Goal: Information Seeking & Learning: Understand process/instructions

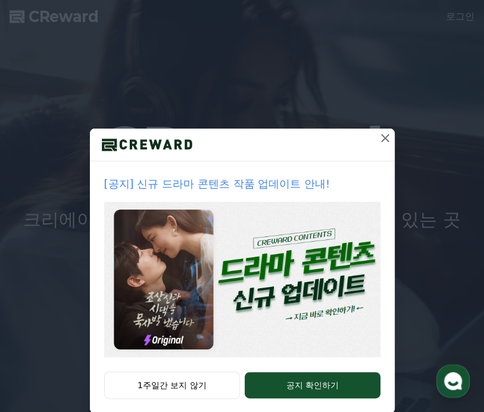
scroll to position [34, 0]
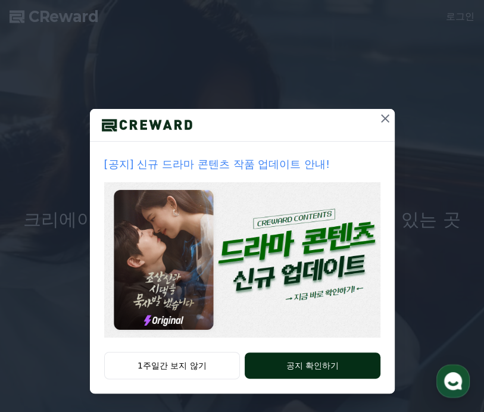
click at [312, 364] on button "공지 확인하기" at bounding box center [312, 365] width 135 height 26
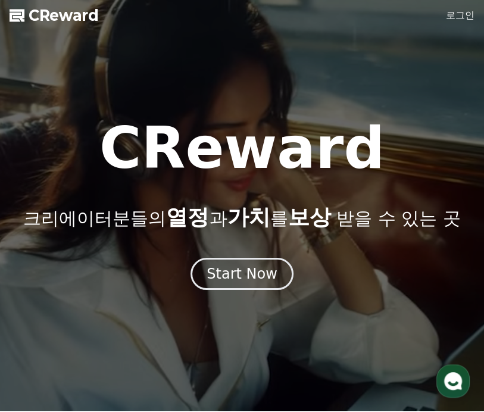
scroll to position [0, 0]
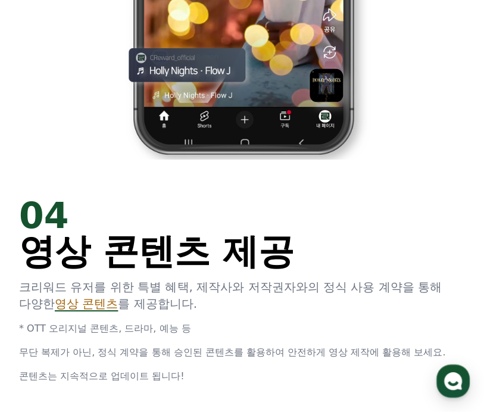
scroll to position [2319, 0]
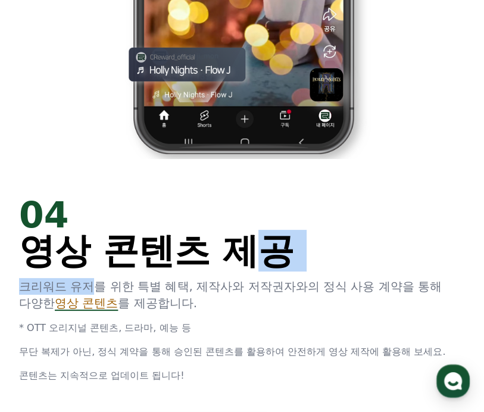
drag, startPoint x: 233, startPoint y: 264, endPoint x: 276, endPoint y: 264, distance: 42.3
click at [268, 264] on div "04 영상 콘텐츠 제공 크리워드 유저를 위한 특별 혜택, 제작사와 저작권자와의 정식 사용 계약을 통해 다양한 영상 콘텐츠 를 제공합니다. * …" at bounding box center [242, 290] width 446 height 186
click at [346, 252] on div "04 영상 콘텐츠 제공" at bounding box center [242, 232] width 446 height 71
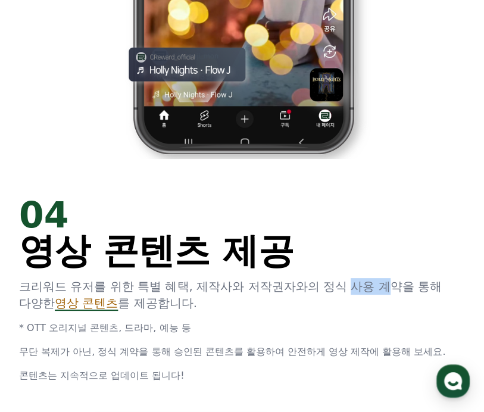
drag, startPoint x: 352, startPoint y: 283, endPoint x: 402, endPoint y: 283, distance: 50.0
click at [399, 283] on p "크리워드 유저를 위한 특별 혜택, 제작사와 저작권자와의 정식 사용 계약을 통해 다양한 영상 콘텐츠 를 제공합니다." at bounding box center [242, 294] width 446 height 33
click at [402, 283] on p "크리워드 유저를 위한 특별 혜택, 제작사와 저작권자와의 정식 사용 계약을 통해 다양한 영상 콘텐츠 를 제공합니다." at bounding box center [242, 294] width 446 height 33
drag, startPoint x: 81, startPoint y: 299, endPoint x: 109, endPoint y: 299, distance: 28.0
click at [109, 299] on span "영상 콘텐츠" at bounding box center [86, 303] width 63 height 14
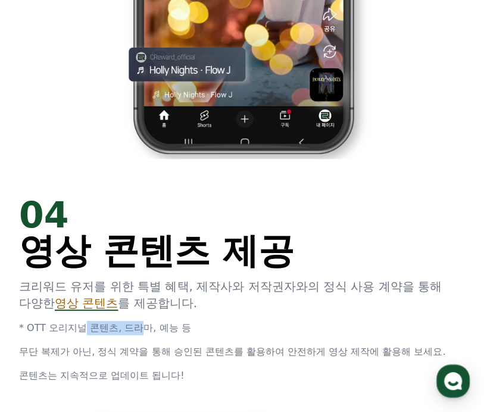
drag, startPoint x: 86, startPoint y: 326, endPoint x: 152, endPoint y: 323, distance: 66.8
click at [150, 323] on p "* OTT 오리지널 콘텐츠, 드라마, 예능 등" at bounding box center [242, 328] width 446 height 14
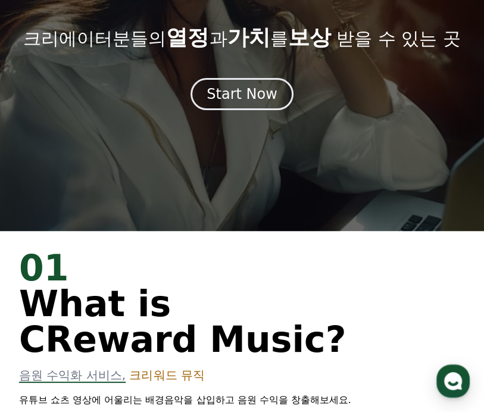
scroll to position [0, 0]
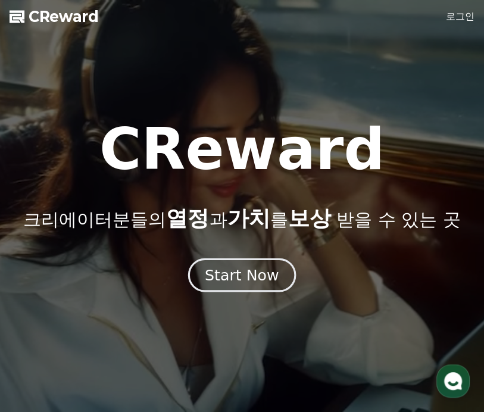
click at [241, 281] on div "Start Now" at bounding box center [242, 275] width 74 height 20
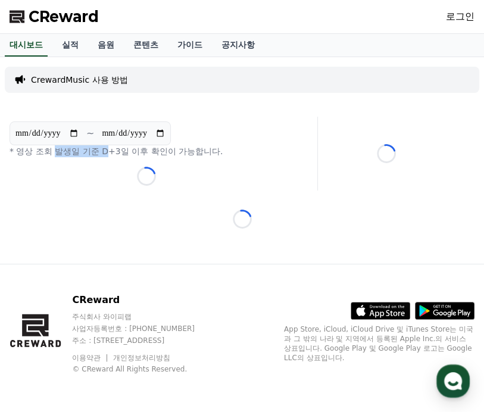
drag, startPoint x: 55, startPoint y: 155, endPoint x: 106, endPoint y: 154, distance: 51.2
click at [106, 154] on p "* 영상 조회 발생일 기준 D+3일 이후 확인이 가능합니다." at bounding box center [147, 151] width 274 height 12
click at [43, 80] on p "CrewardMusic 사용 방법" at bounding box center [79, 80] width 97 height 12
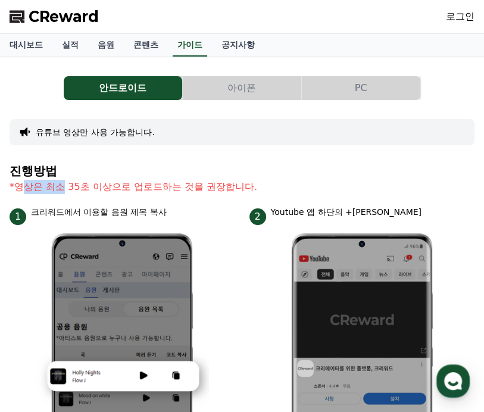
drag, startPoint x: 32, startPoint y: 187, endPoint x: 69, endPoint y: 184, distance: 37.0
click at [69, 184] on p "*영상은 최소 35초 이상으로 업로드하는 것을 권장합니다." at bounding box center [242, 187] width 465 height 14
click at [46, 173] on h4 "진행방법" at bounding box center [242, 170] width 465 height 13
click at [29, 171] on h4 "진행방법" at bounding box center [242, 170] width 465 height 13
drag, startPoint x: 31, startPoint y: 183, endPoint x: 63, endPoint y: 184, distance: 32.2
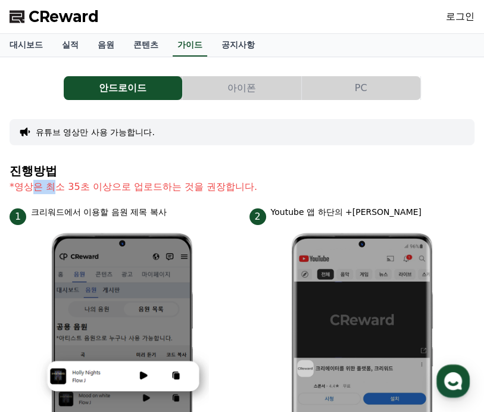
click at [56, 184] on p "*영상은 최소 35초 이상으로 업로드하는 것을 권장합니다." at bounding box center [242, 187] width 465 height 14
drag, startPoint x: 86, startPoint y: 184, endPoint x: 190, endPoint y: 183, distance: 104.2
click at [190, 183] on p "*영상은 최소 35초 이상으로 업로드하는 것을 권장합니다." at bounding box center [242, 187] width 465 height 14
click at [256, 185] on p "*영상은 최소 35초 이상으로 업로드하는 것을 권장합니다." at bounding box center [242, 187] width 465 height 14
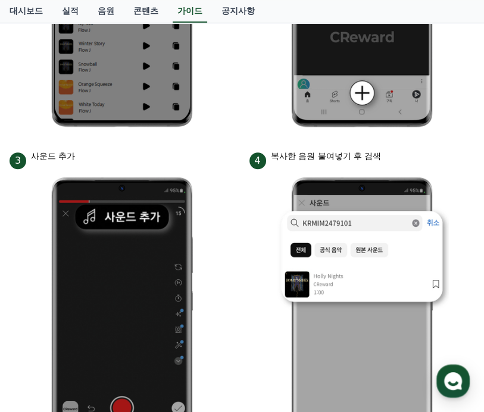
scroll to position [417, 0]
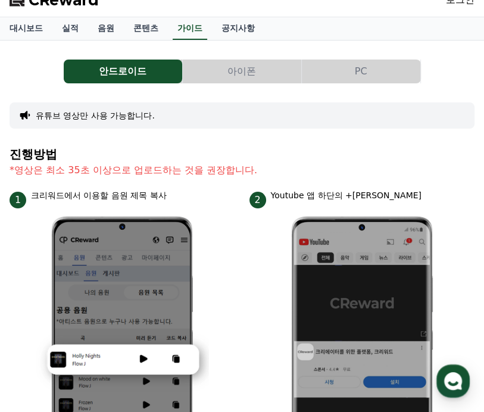
scroll to position [0, 0]
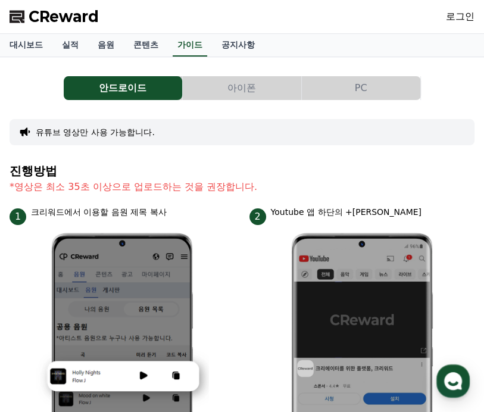
click at [369, 77] on button "PC" at bounding box center [361, 88] width 118 height 24
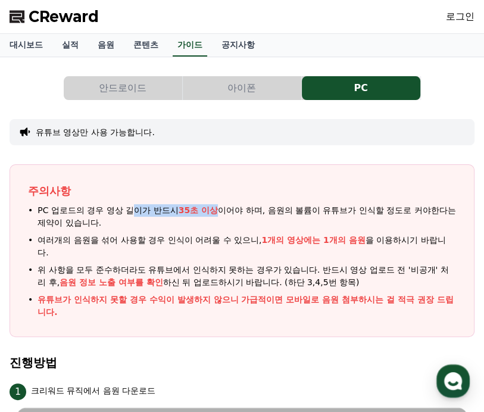
drag, startPoint x: 129, startPoint y: 211, endPoint x: 214, endPoint y: 205, distance: 85.9
click at [214, 205] on span "PC 업로드의 경우 영상 길이가 반드시 35초 이상 이어야 하며, 음원의 볼륨이 유튜브가 인식할 정도로 커야한다는 제약이 있습니다." at bounding box center [246, 216] width 418 height 25
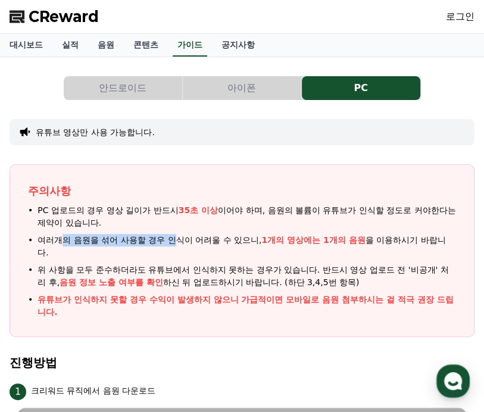
drag, startPoint x: 65, startPoint y: 240, endPoint x: 173, endPoint y: 237, distance: 107.2
click at [173, 237] on span "여러개의 음원을 섞어 사용할 경우 인식이 어려울 수 있으니, 1개의 영상에는 1개의 음원 을 이용하시기 바랍니다." at bounding box center [246, 246] width 418 height 25
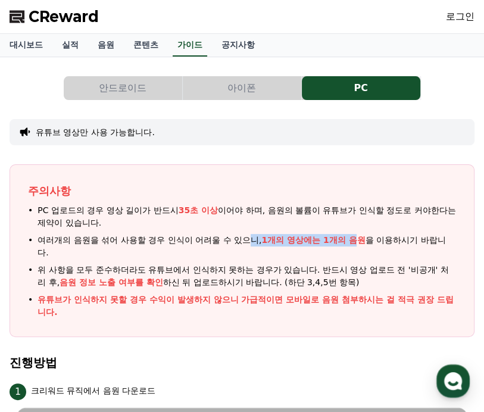
drag, startPoint x: 250, startPoint y: 237, endPoint x: 361, endPoint y: 240, distance: 110.7
click at [361, 240] on span "여러개의 음원을 섞어 사용할 경우 인식이 어려울 수 있으니, 1개의 영상에는 1개의 음원 을 이용하시기 바랍니다." at bounding box center [246, 246] width 418 height 25
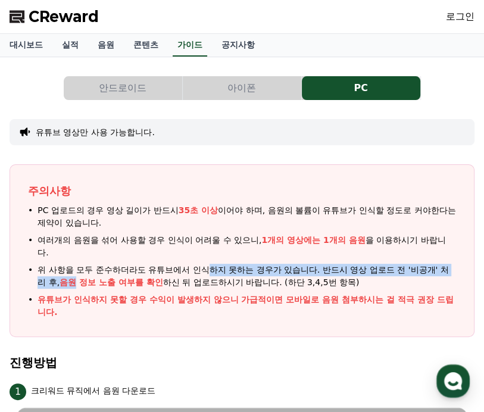
drag, startPoint x: 69, startPoint y: 277, endPoint x: 211, endPoint y: 274, distance: 142.3
click at [211, 274] on span "위 사항을 모두 준수하더라도 유튜브에서 인식하지 못하는 경우가 있습니다. 반드시 영상 업로드 전 '비공개' 처리 후, 음원 정보 노출 여부를 …" at bounding box center [246, 276] width 418 height 25
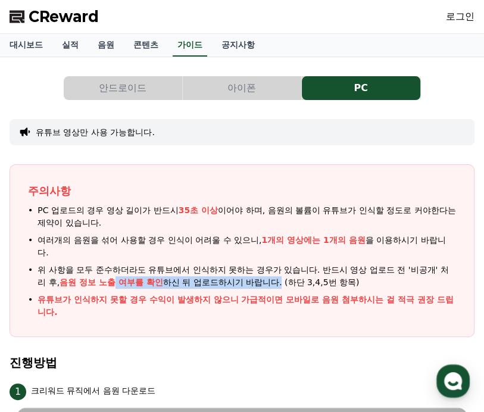
click at [283, 279] on span "위 사항을 모두 준수하더라도 유튜브에서 인식하지 못하는 경우가 있습니다. 반드시 영상 업로드 전 '비공개' 처리 후, 음원 정보 노출 여부를 …" at bounding box center [246, 276] width 418 height 25
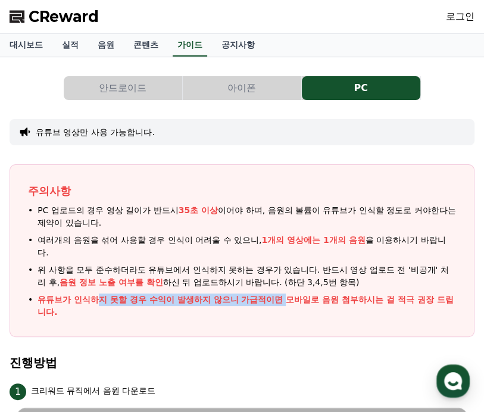
drag, startPoint x: 98, startPoint y: 298, endPoint x: 310, endPoint y: 290, distance: 212.0
click at [305, 290] on ul "PC 업로드의 경우 영상 길이가 반드시 35초 이상 이어야 하며, 음원의 볼륨이 유튜브가 인식할 정도로 커야한다는 제약이 있습니다. 여러개의 …" at bounding box center [242, 261] width 428 height 114
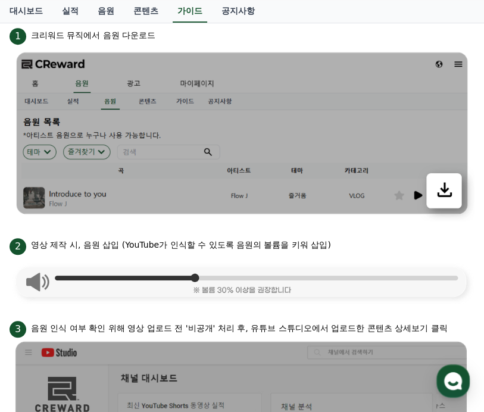
scroll to position [356, 0]
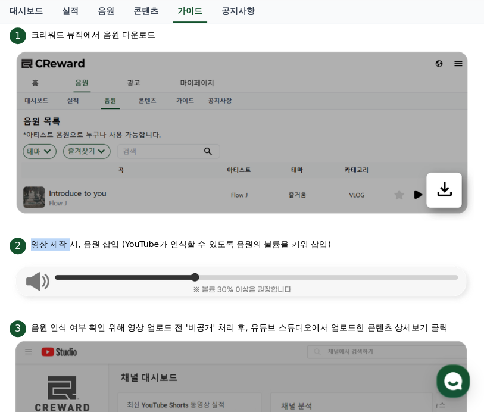
drag, startPoint x: 30, startPoint y: 242, endPoint x: 72, endPoint y: 240, distance: 42.3
click at [72, 240] on div "2 영상 제작 시, 음원 삽입 (YouTube가 인식할 수 있도록 음원의 볼륨을 키워 삽입)" at bounding box center [242, 244] width 465 height 19
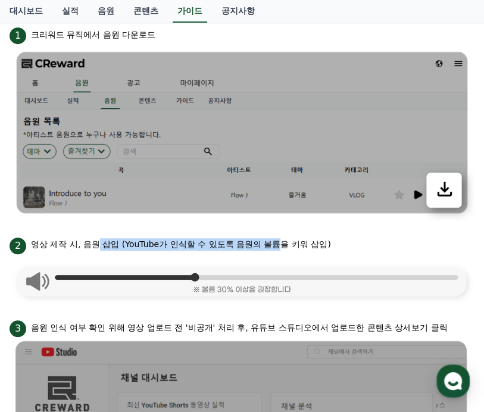
drag, startPoint x: 133, startPoint y: 238, endPoint x: 281, endPoint y: 235, distance: 147.6
click at [281, 235] on div "2 영상 제작 시, 음원 삽입 (YouTube가 인식할 수 있도록 음원의 볼륨을 키워 삽입)" at bounding box center [242, 244] width 465 height 19
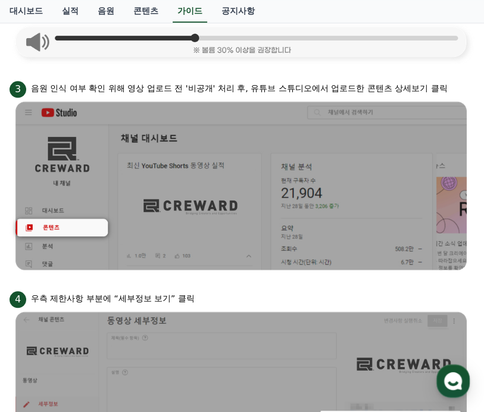
scroll to position [595, 0]
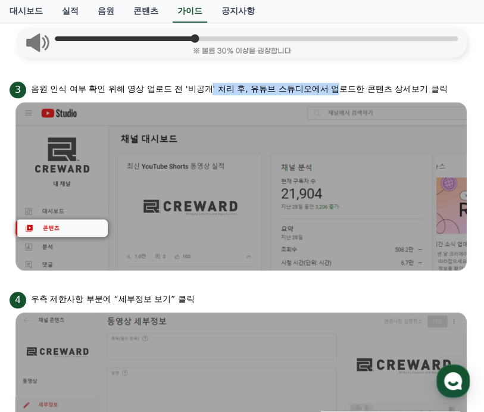
drag, startPoint x: 213, startPoint y: 85, endPoint x: 342, endPoint y: 83, distance: 128.6
click at [342, 83] on p "음원 인식 여부 확인 위해 영상 업로드 전 '비공개' 처리 후, 유튜브 스튜디오에서 업로드한 콘텐츠 상세보기 클릭" at bounding box center [239, 89] width 416 height 12
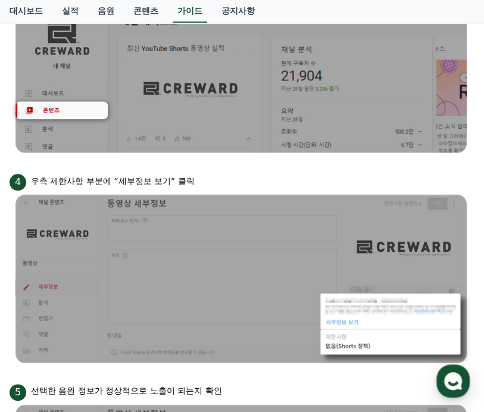
scroll to position [713, 0]
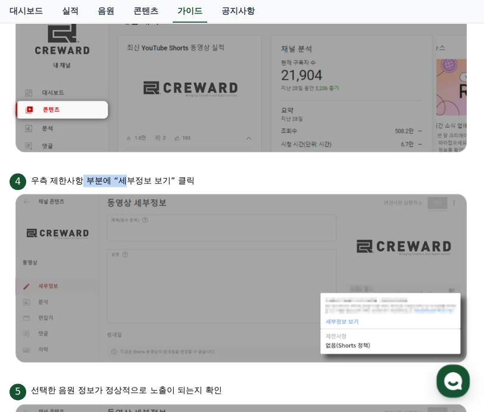
drag, startPoint x: 143, startPoint y: 179, endPoint x: 158, endPoint y: 179, distance: 14.9
click at [152, 179] on p "우측 제한사항 부분에 “세부정보 보기” 클릭" at bounding box center [113, 180] width 164 height 12
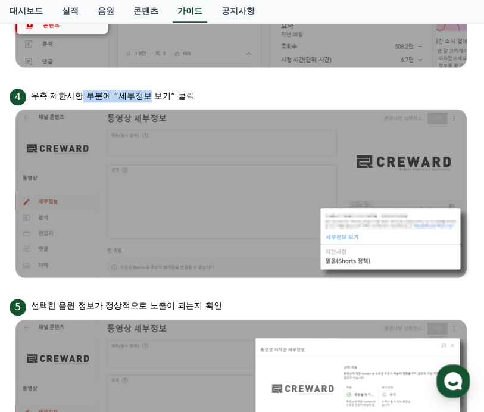
scroll to position [797, 0]
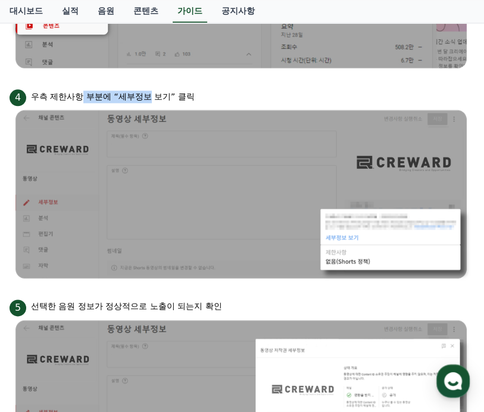
drag, startPoint x: 212, startPoint y: 0, endPoint x: 199, endPoint y: 148, distance: 148.8
click at [199, 148] on img at bounding box center [242, 194] width 465 height 177
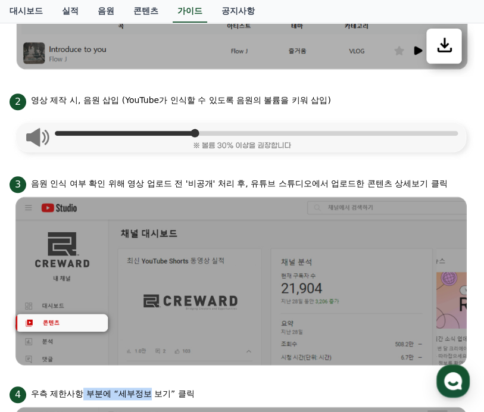
scroll to position [499, 0]
